Goal: Check status: Check status

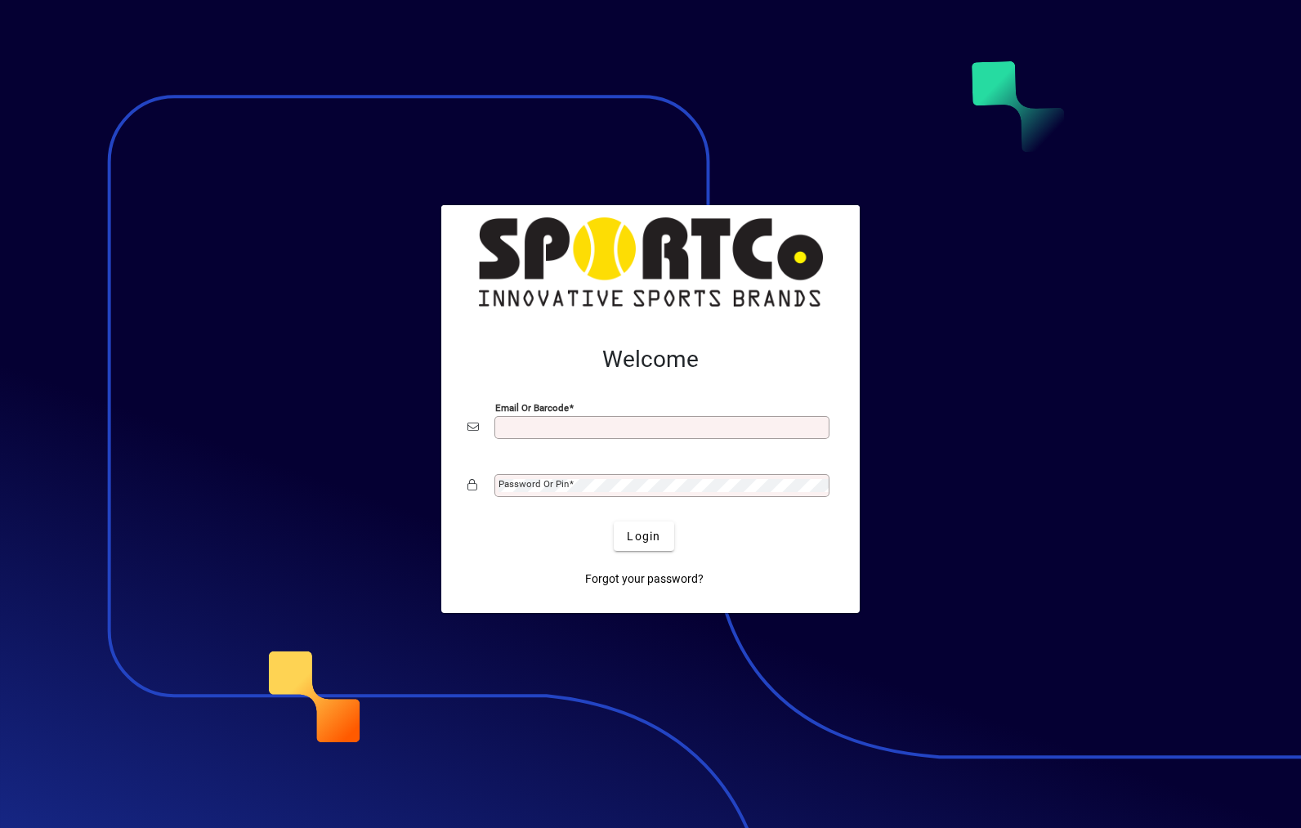
type input "**********"
click at [644, 535] on button "Login" at bounding box center [644, 536] width 60 height 29
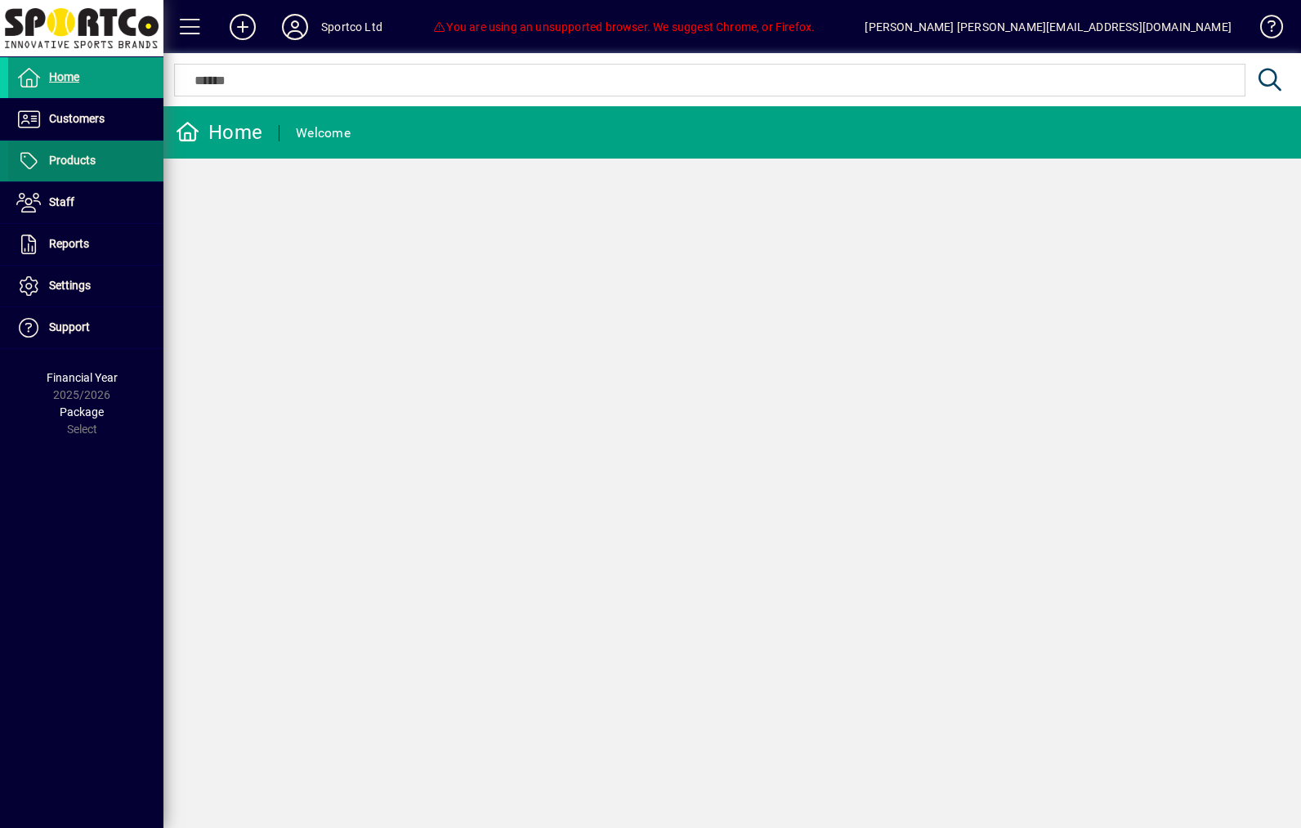
click at [66, 141] on span at bounding box center [85, 160] width 155 height 39
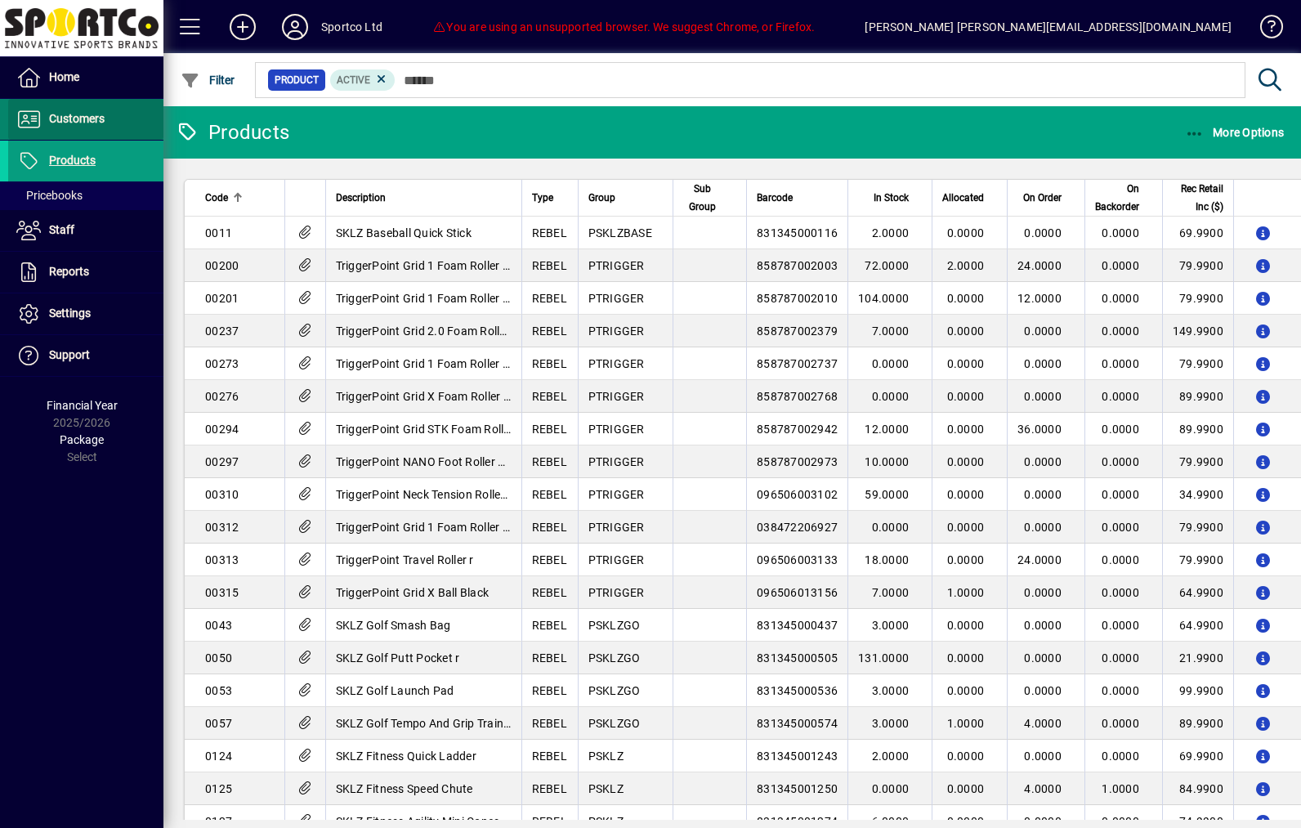
click at [59, 118] on span "Customers" at bounding box center [77, 118] width 56 height 13
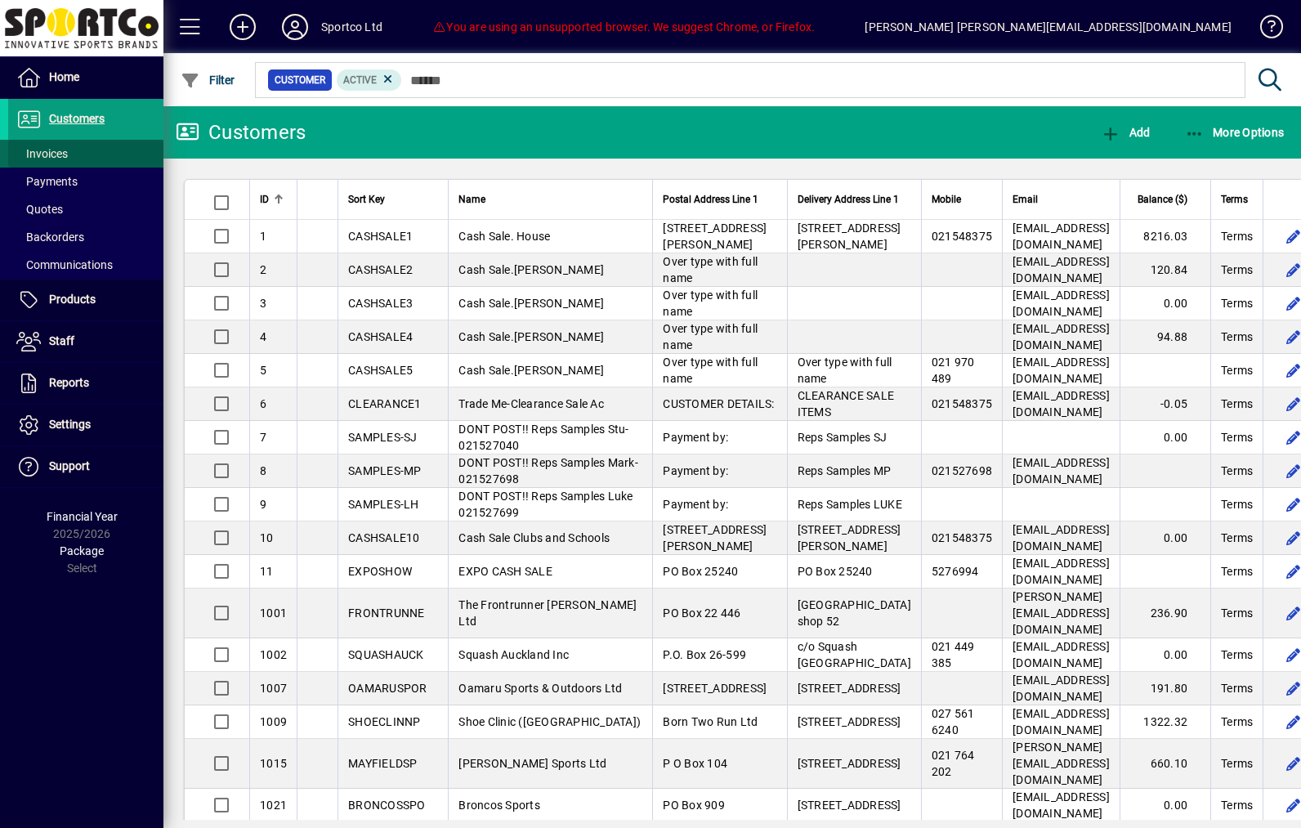
click at [48, 141] on span at bounding box center [85, 153] width 155 height 39
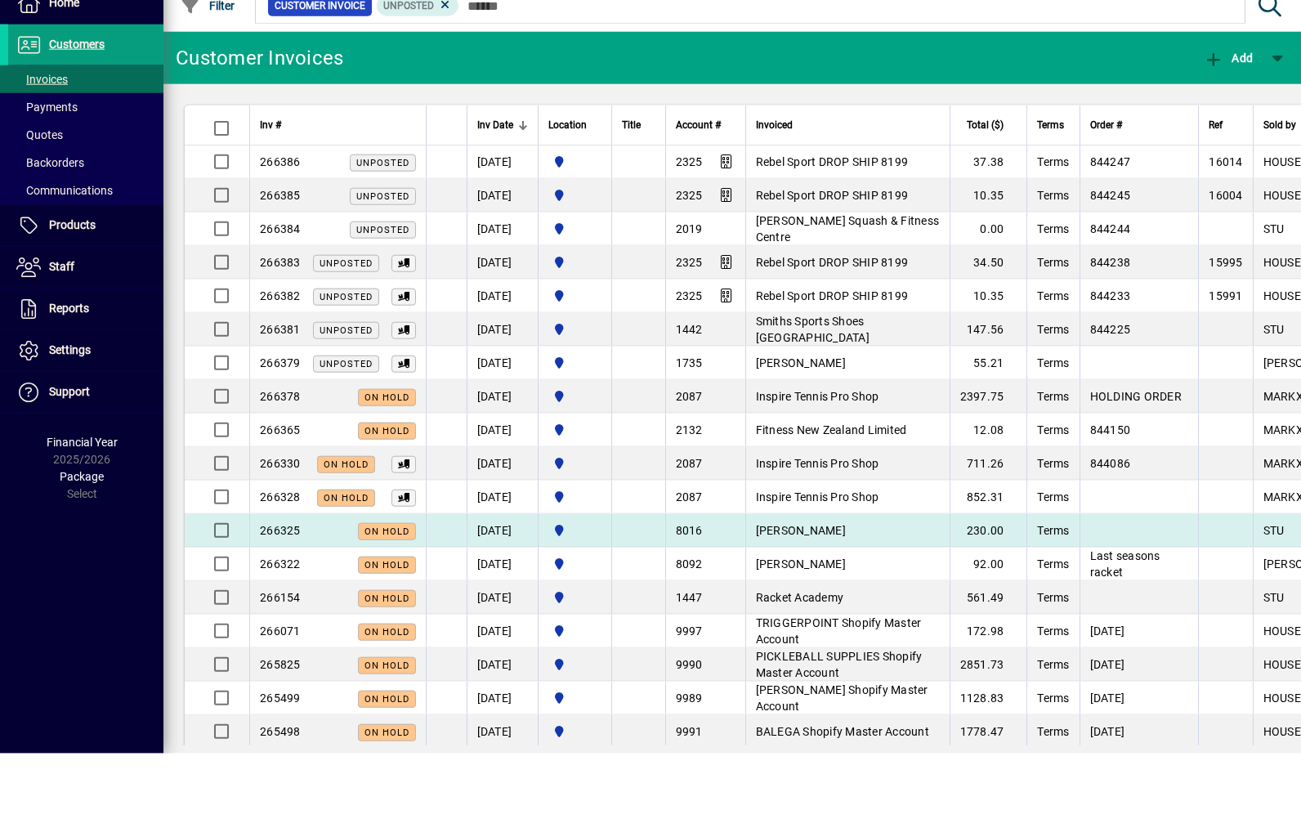
click at [889, 589] on td "Jeff Simpson" at bounding box center [848, 606] width 204 height 34
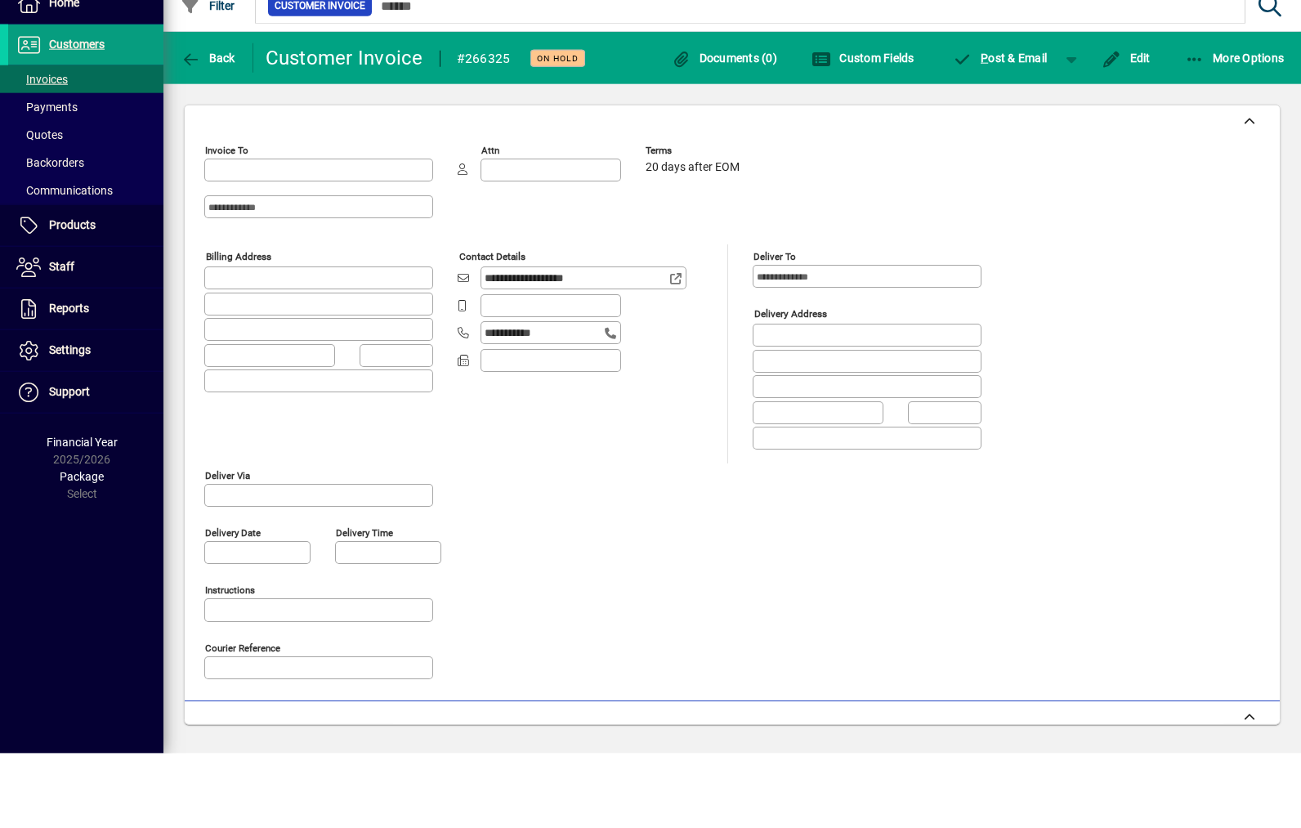
type input "**********"
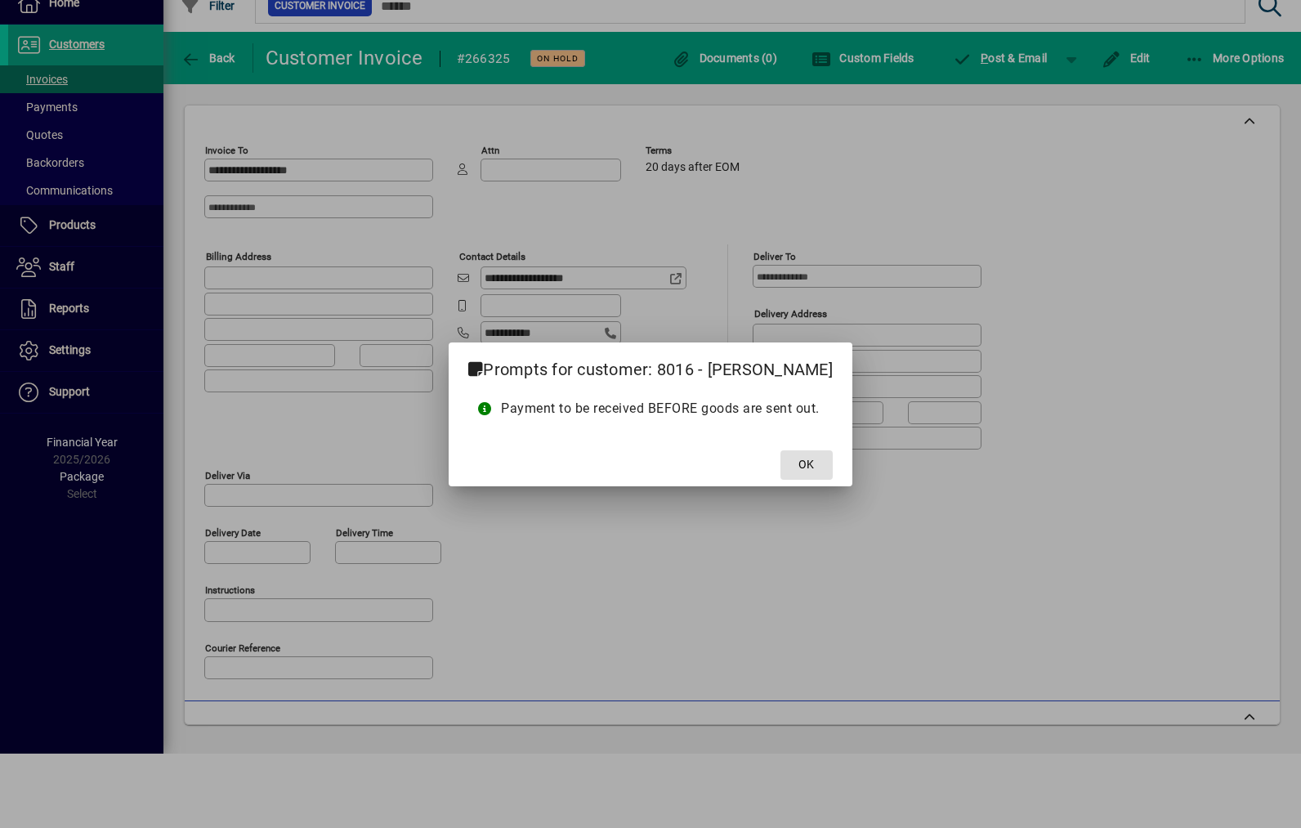
click at [809, 465] on span "OK" at bounding box center [807, 464] width 16 height 17
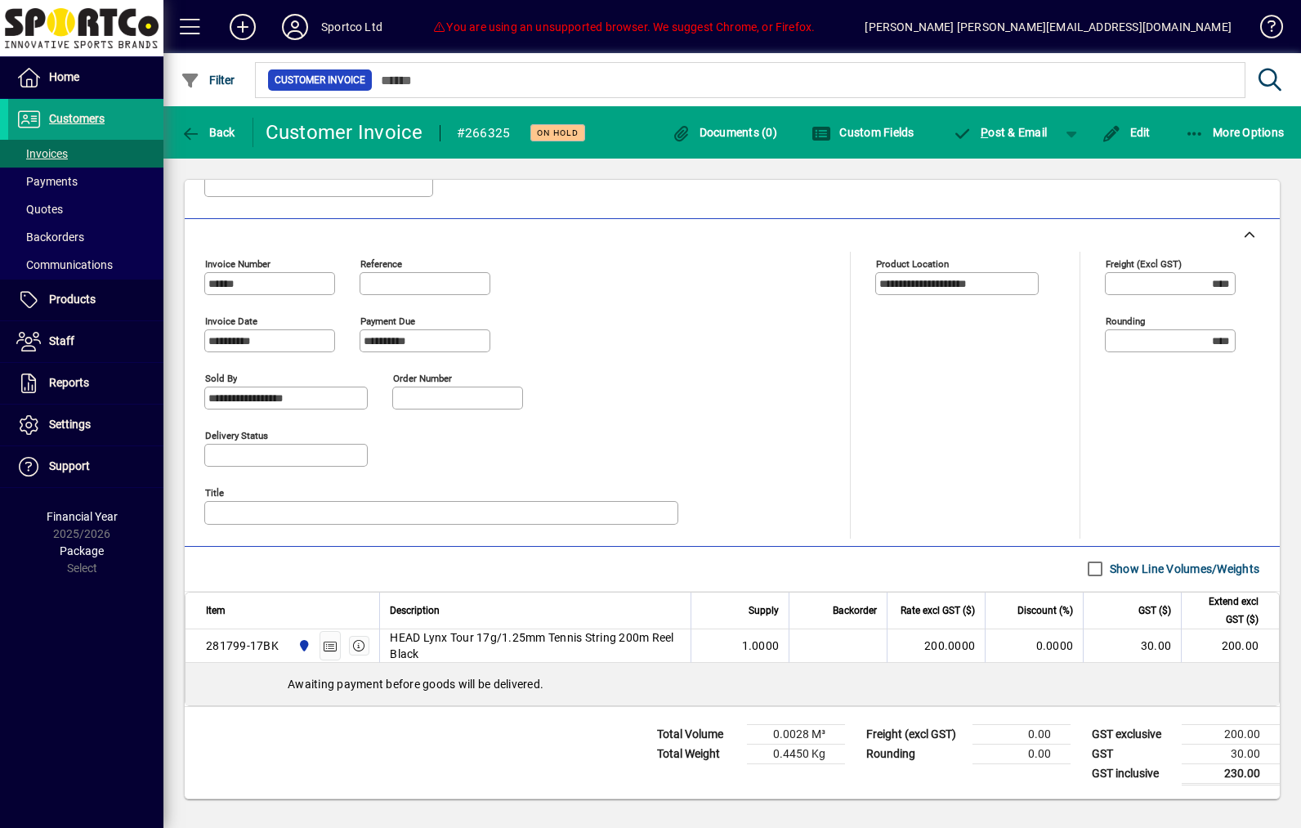
scroll to position [560, 0]
click at [92, 120] on span "Customers" at bounding box center [77, 118] width 56 height 13
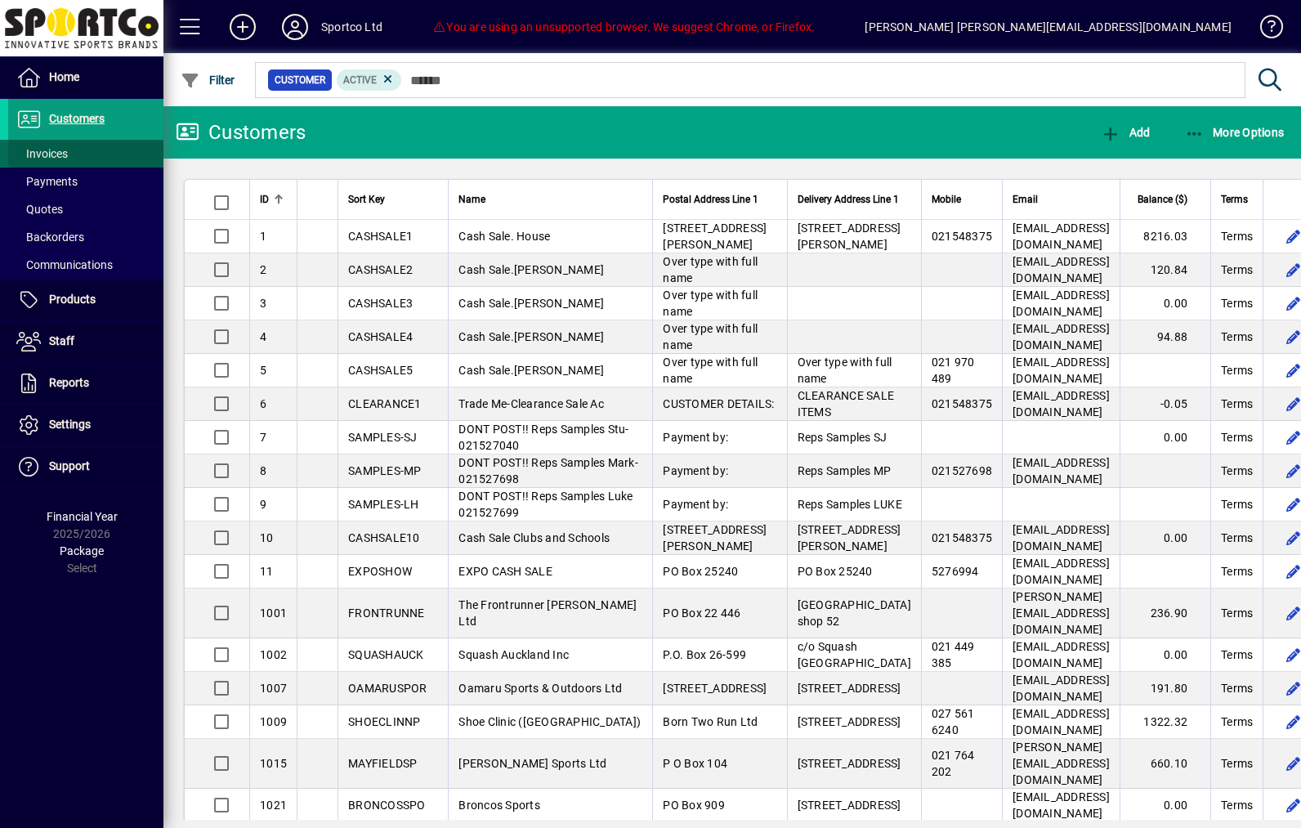
click at [87, 159] on span at bounding box center [85, 153] width 155 height 39
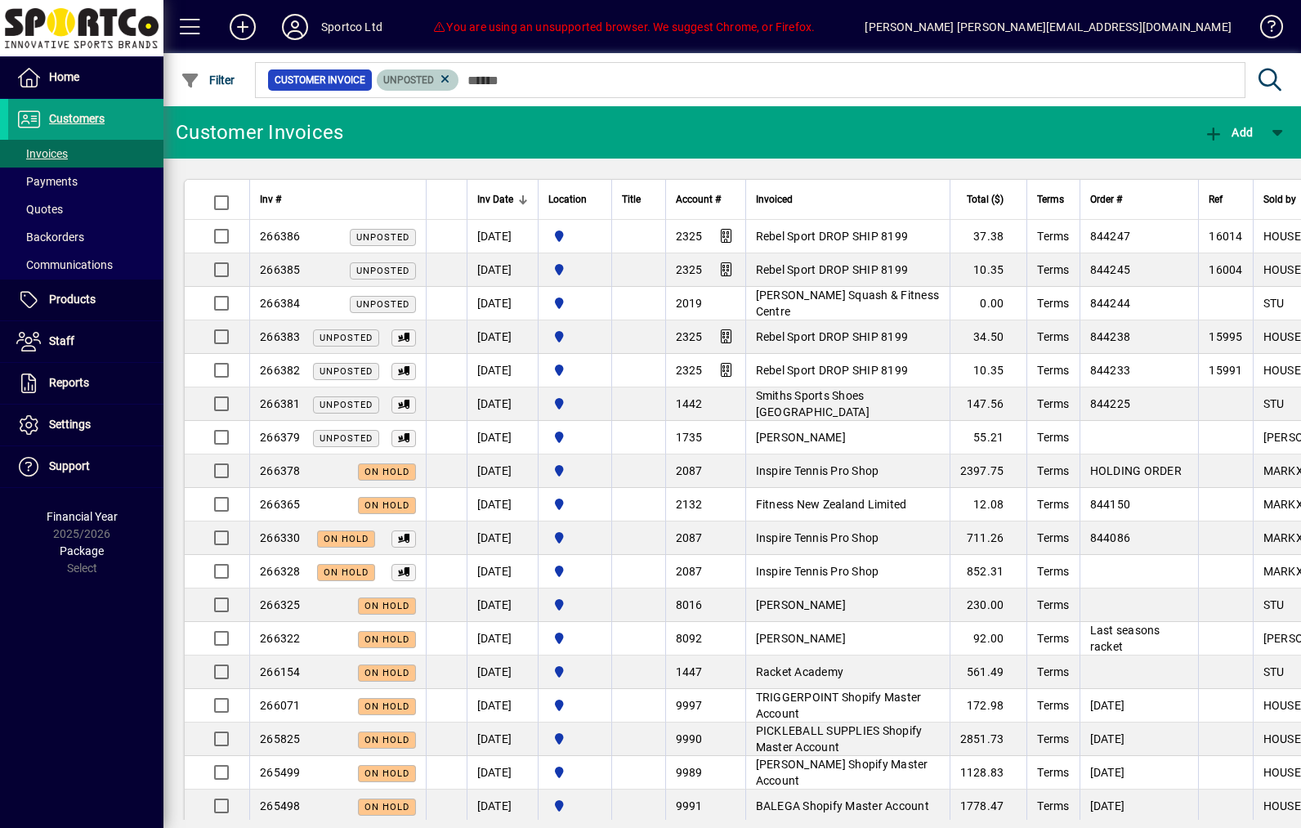
click at [434, 84] on span "Unposted" at bounding box center [408, 79] width 51 height 11
click at [453, 86] on span "Unposted" at bounding box center [417, 80] width 69 height 16
